Goal: Transaction & Acquisition: Subscribe to service/newsletter

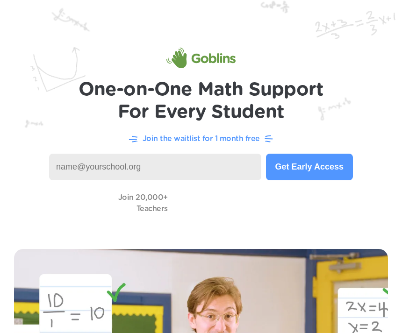
click at [330, 165] on button "Get Early Access" at bounding box center [309, 167] width 87 height 27
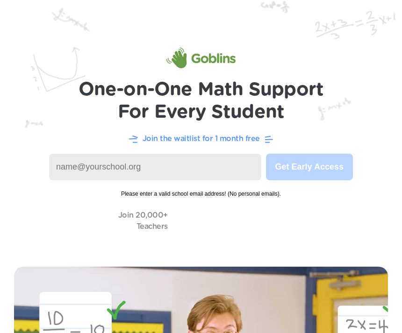
click at [202, 142] on p "Join the waitlist for 1 month free" at bounding box center [201, 138] width 117 height 11
click at [165, 132] on img at bounding box center [201, 126] width 402 height 253
click at [83, 164] on input at bounding box center [155, 167] width 212 height 27
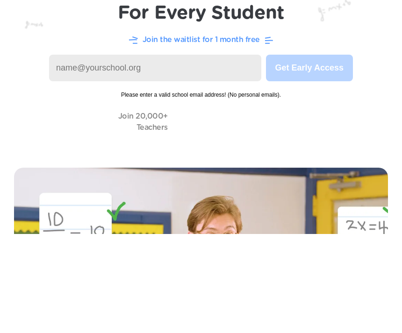
click at [57, 154] on input at bounding box center [155, 167] width 212 height 27
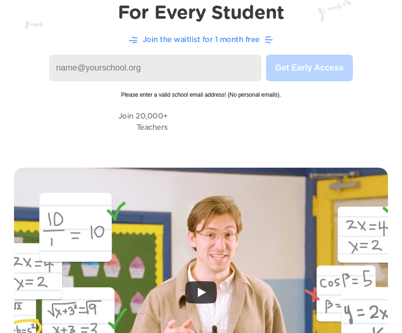
click at [328, 135] on img at bounding box center [201, 27] width 402 height 253
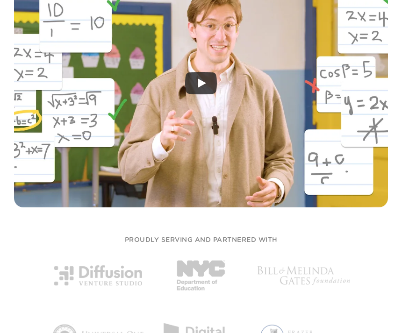
scroll to position [0, 0]
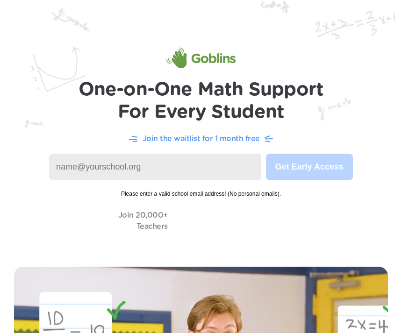
click at [231, 165] on input at bounding box center [155, 167] width 212 height 27
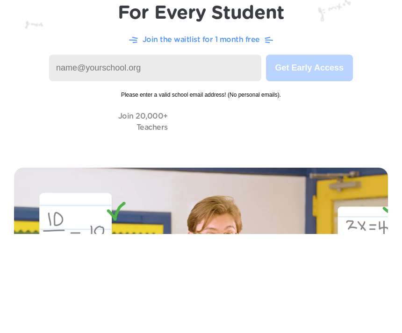
click at [266, 108] on img at bounding box center [201, 126] width 402 height 253
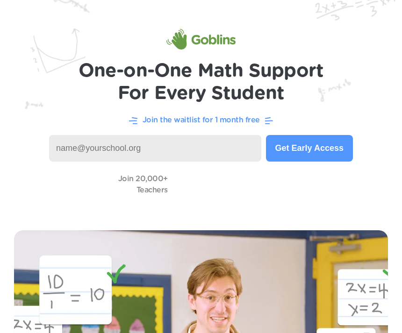
scroll to position [20, 0]
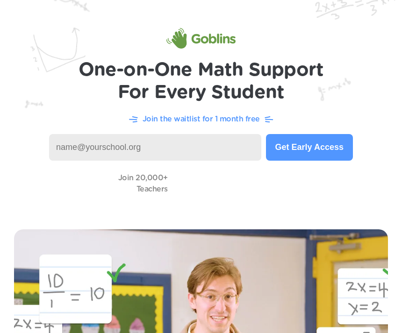
click at [67, 126] on img at bounding box center [201, 97] width 402 height 235
click at [65, 124] on div "Join the waitlist for 1 month free" at bounding box center [201, 119] width 365 height 12
click at [63, 140] on input at bounding box center [155, 147] width 212 height 27
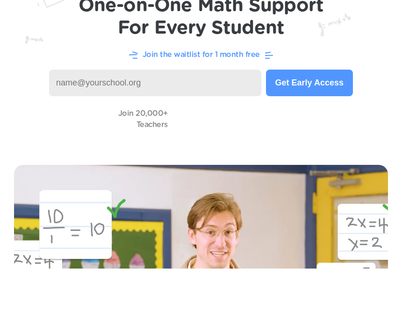
click at [333, 135] on button "Get Early Access" at bounding box center [309, 148] width 87 height 27
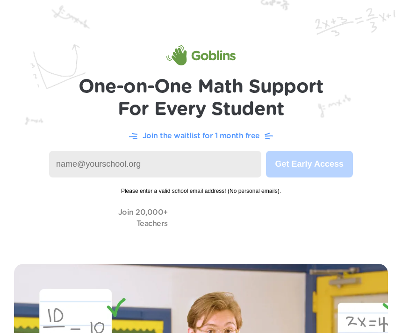
scroll to position [0, 0]
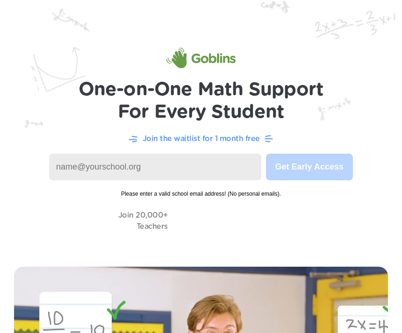
click at [72, 167] on input at bounding box center [155, 167] width 212 height 27
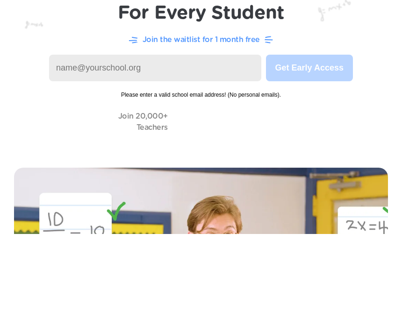
click at [376, 55] on img at bounding box center [201, 126] width 402 height 253
click at [375, 55] on img at bounding box center [201, 126] width 402 height 253
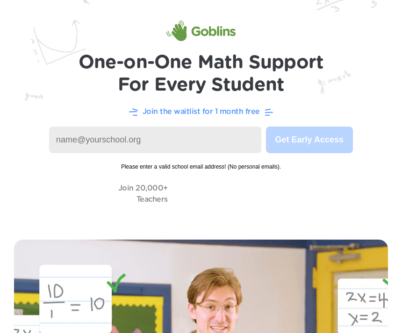
scroll to position [27, 0]
